Goal: Find specific page/section: Find specific page/section

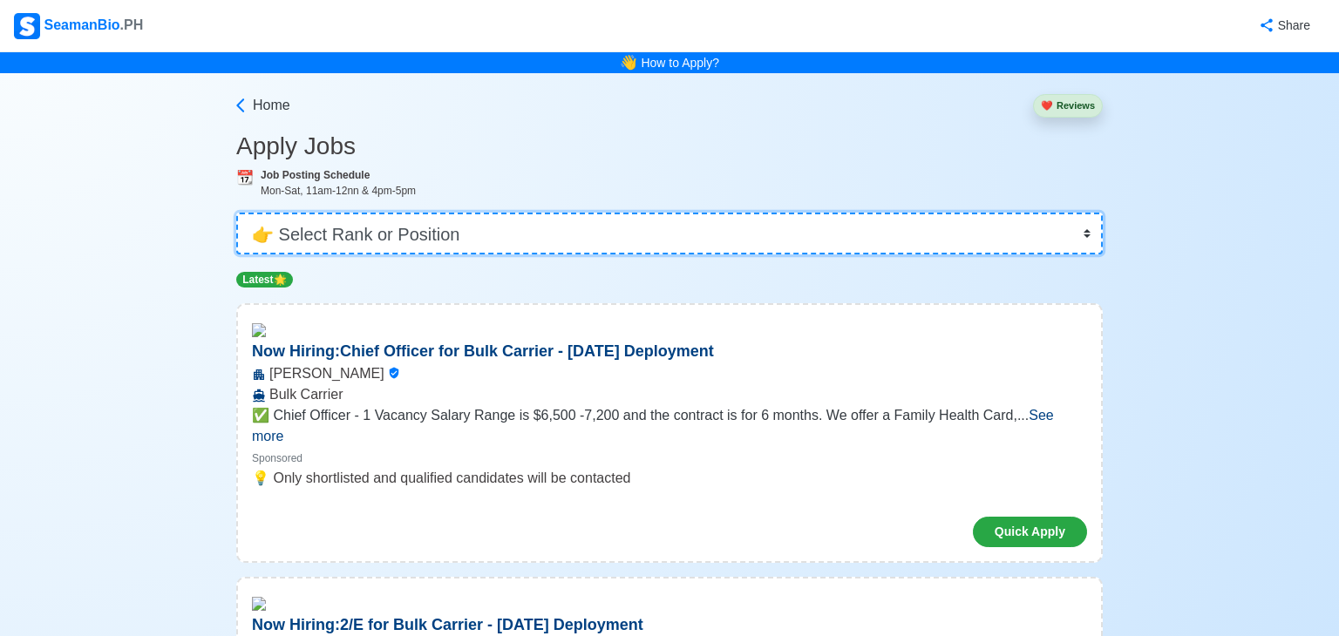
click at [1071, 234] on select "👉 Select Rank or Position Master Chief Officer 2nd Officer 3rd Officer Junior O…" at bounding box center [669, 234] width 866 height 42
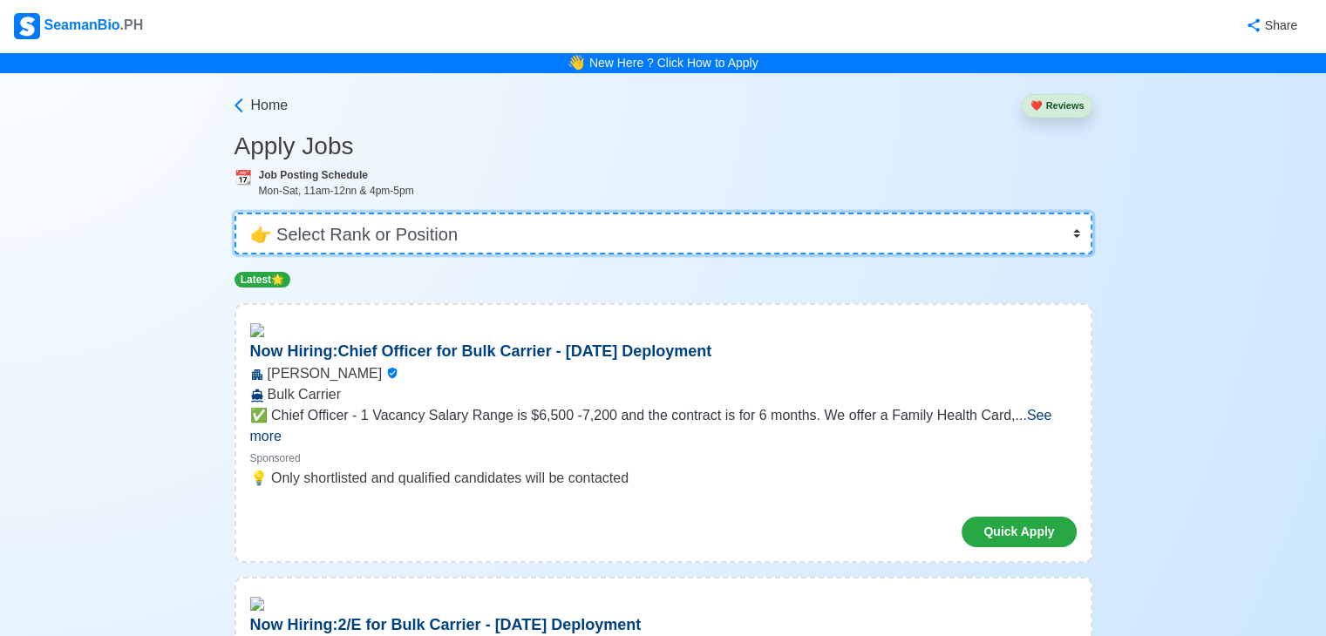
click at [236, 213] on select "👉 Select Rank or Position Master Chief Officer 2nd Officer 3rd Officer Junior O…" at bounding box center [663, 234] width 858 height 42
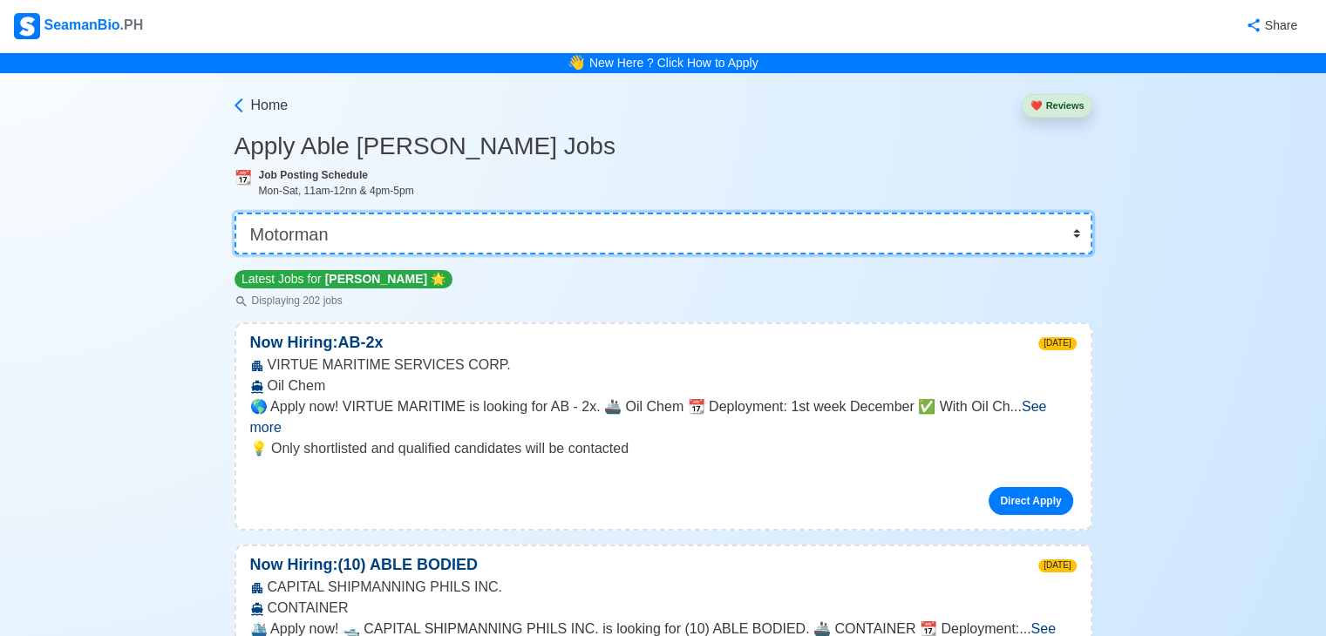
click at [1077, 229] on select "👉 Select Rank or Position Master Chief Officer 2nd Officer 3rd Officer Junior O…" at bounding box center [663, 234] width 858 height 42
select select "Wiper"
click at [236, 213] on select "👉 Select Rank or Position Master Chief Officer 2nd Officer 3rd Officer Junior O…" at bounding box center [663, 234] width 858 height 42
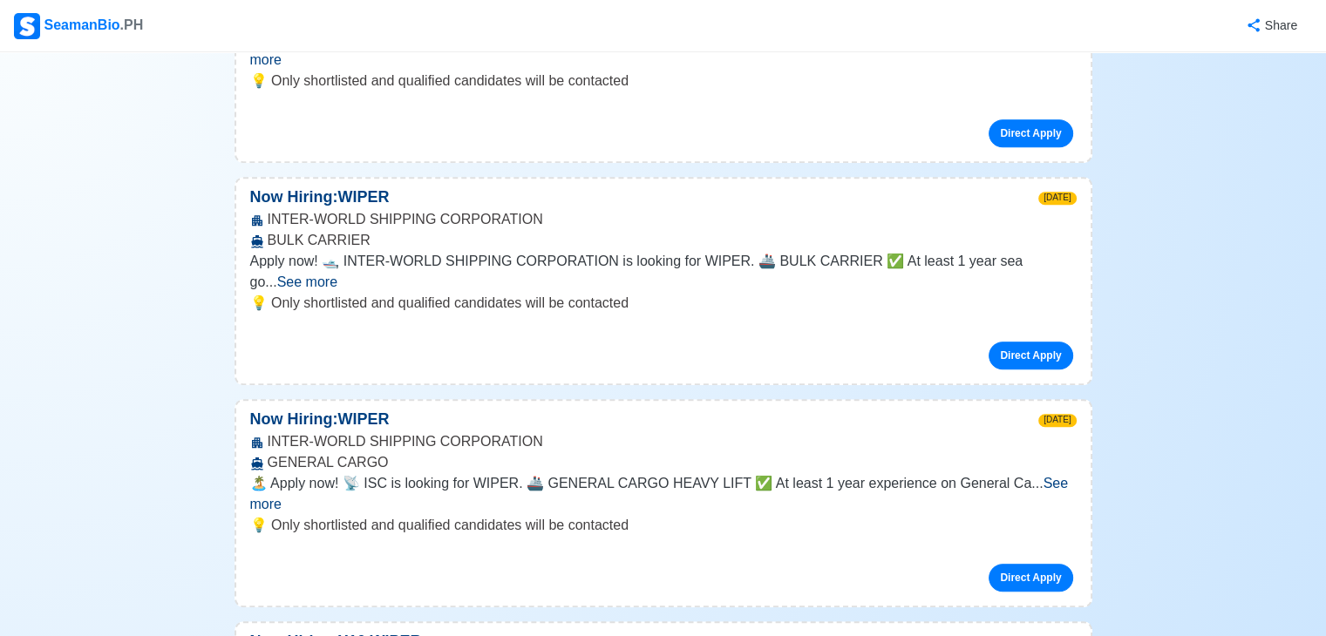
scroll to position [1223, 0]
